Goal: Transaction & Acquisition: Purchase product/service

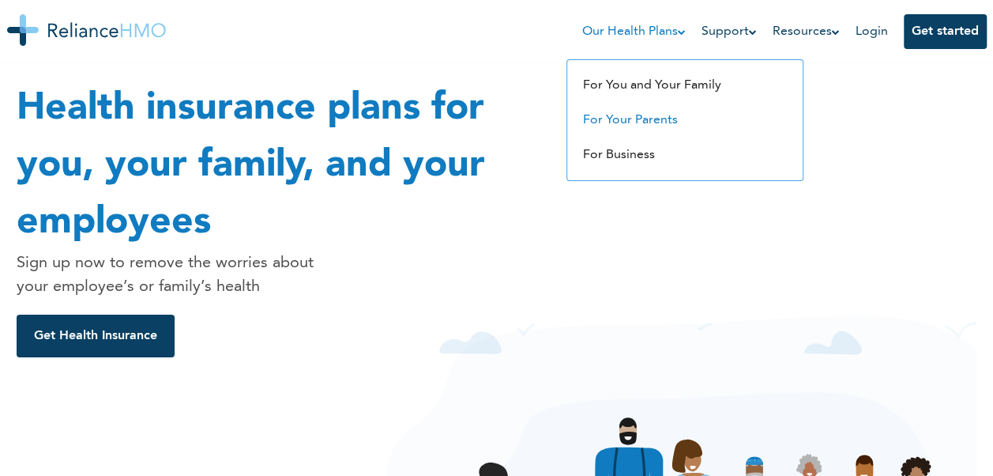
click at [651, 120] on link "For Your Parents" at bounding box center [630, 120] width 95 height 13
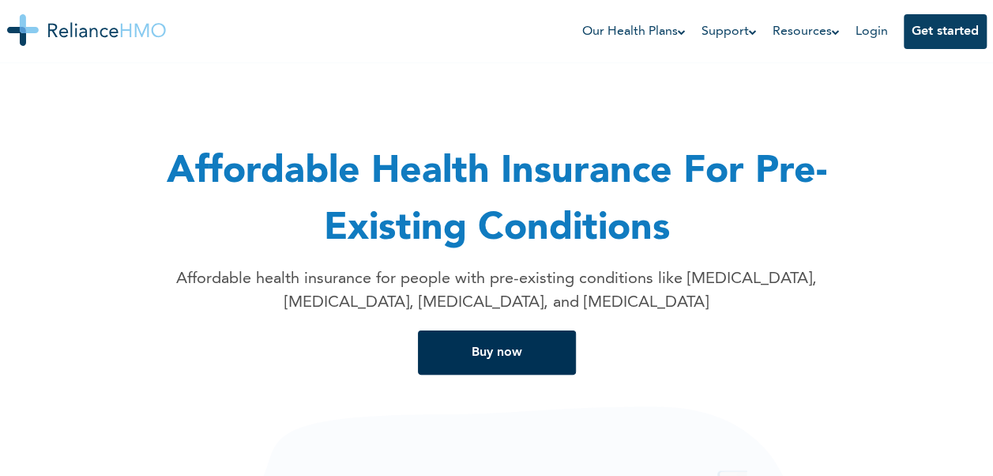
click at [521, 340] on button "Buy now" at bounding box center [497, 352] width 158 height 44
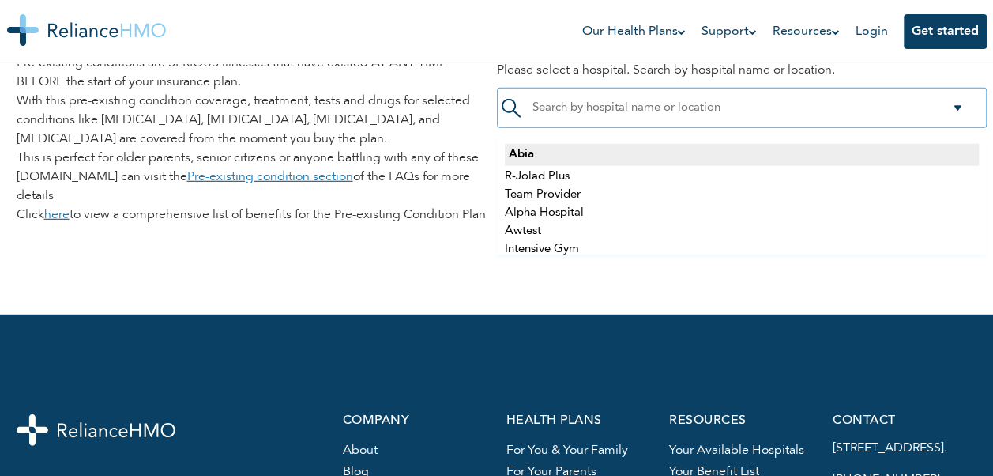
click at [755, 115] on div at bounding box center [742, 108] width 490 height 40
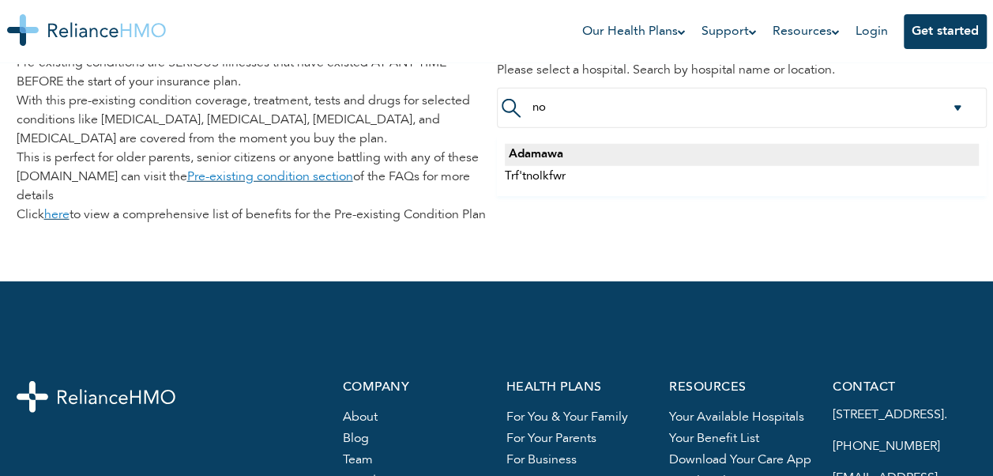
scroll to position [0, 0]
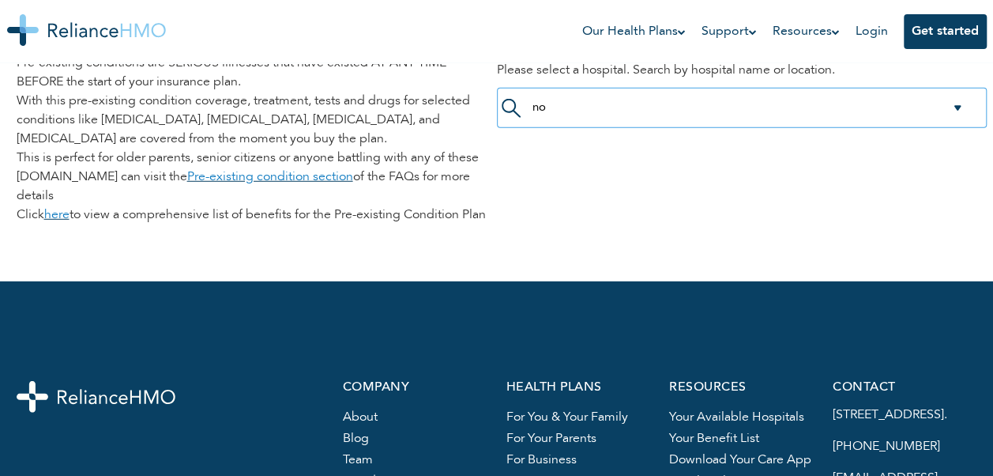
type input "n"
click at [958, 106] on div at bounding box center [742, 108] width 490 height 40
type input "a"
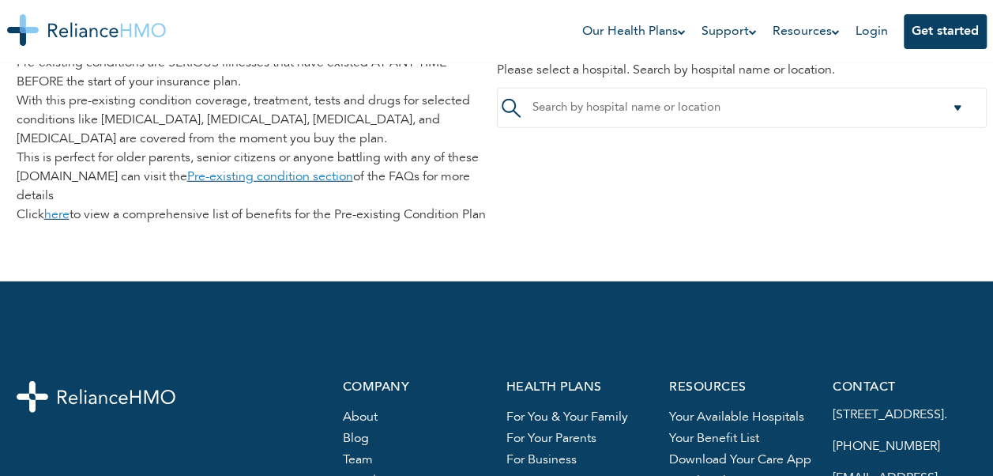
click at [962, 49] on ul "Our Health Plans For You and Your Family For Your Parents For Business Support …" at bounding box center [776, 31] width 420 height 63
click at [959, 34] on button "Get started" at bounding box center [945, 31] width 83 height 35
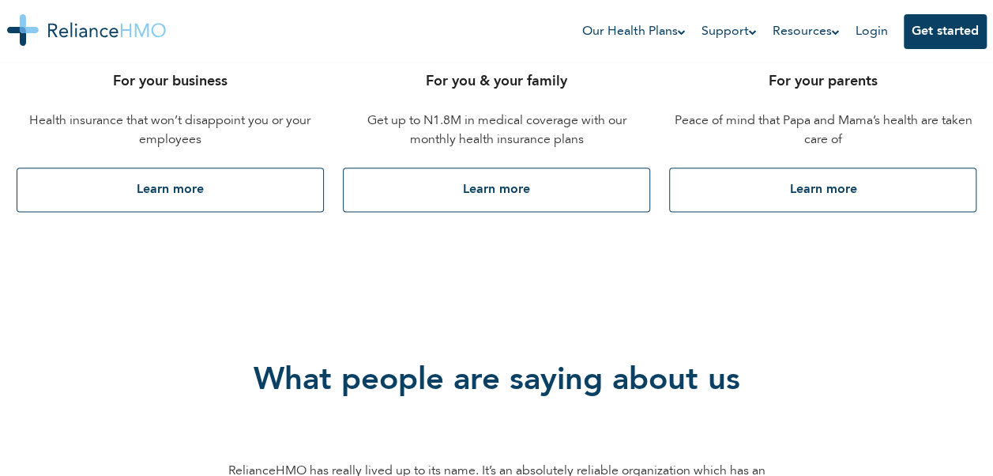
scroll to position [922, 0]
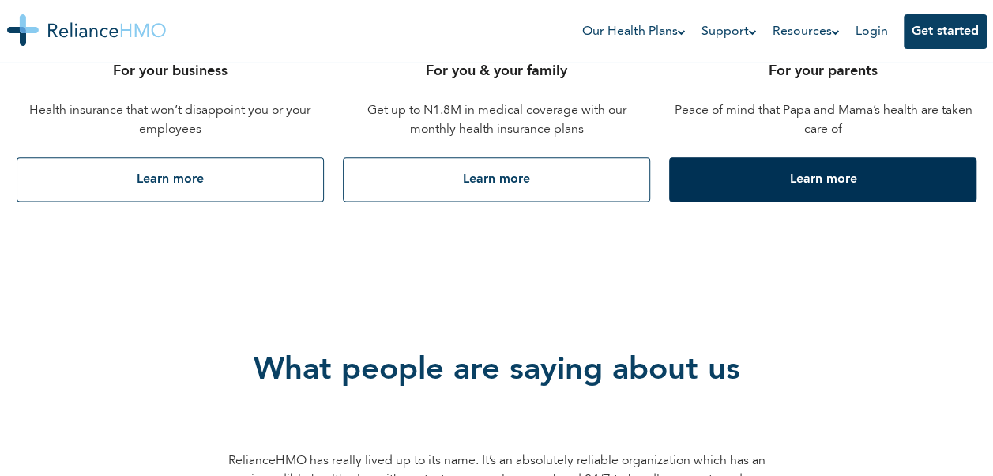
click at [816, 167] on button "Learn more" at bounding box center [822, 179] width 307 height 44
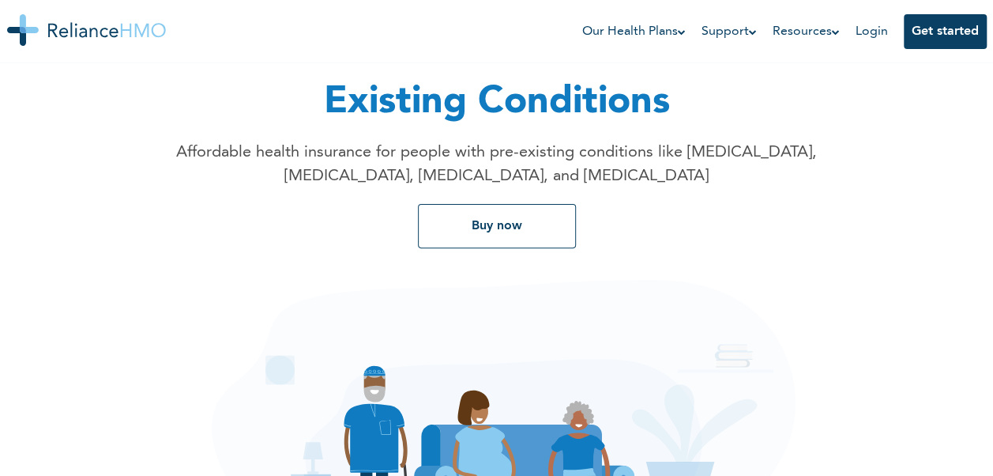
scroll to position [158, 0]
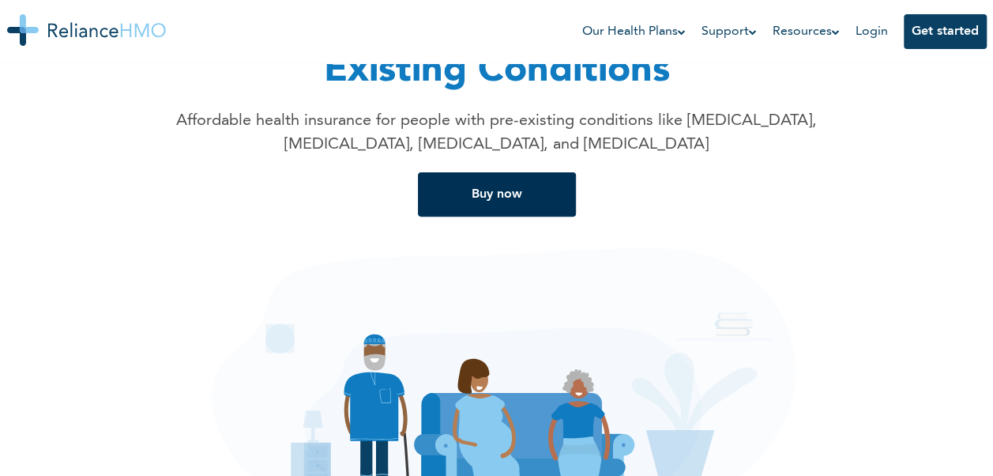
click at [506, 190] on button "Buy now" at bounding box center [497, 194] width 158 height 44
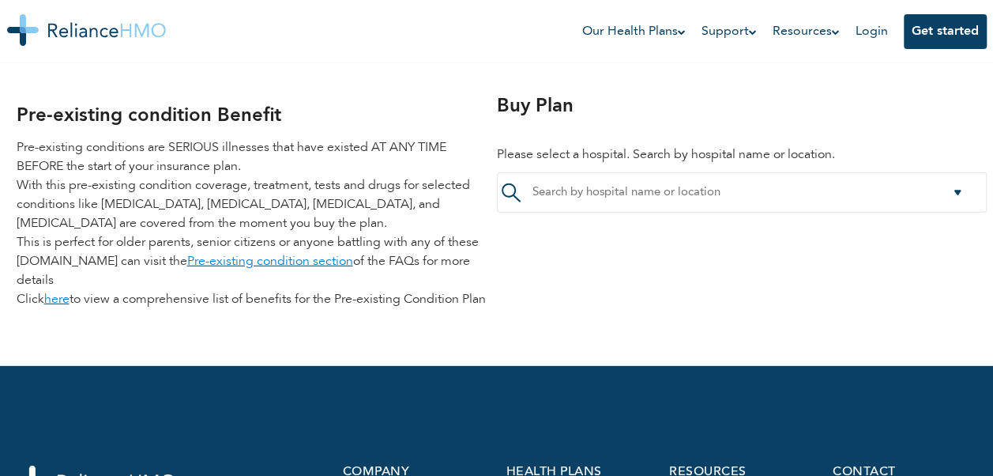
scroll to position [2039, 0]
